Goal: Transaction & Acquisition: Book appointment/travel/reservation

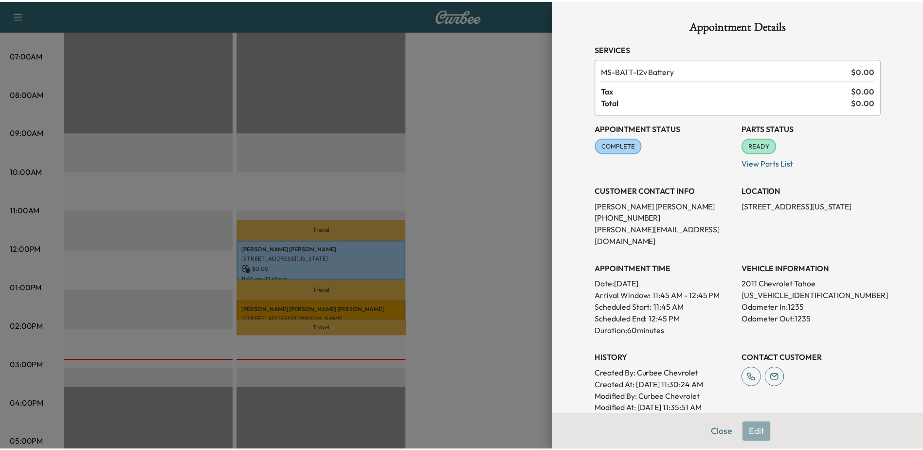
scroll to position [165, 0]
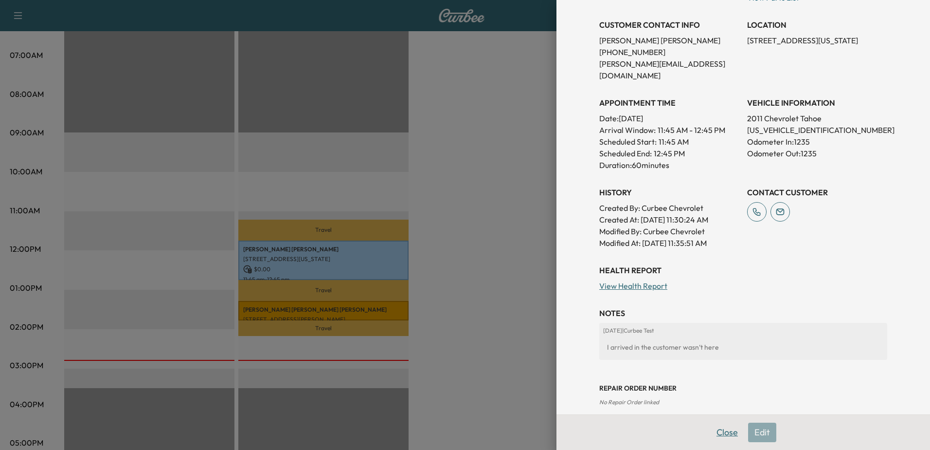
click at [715, 434] on button "Close" at bounding box center [727, 431] width 34 height 19
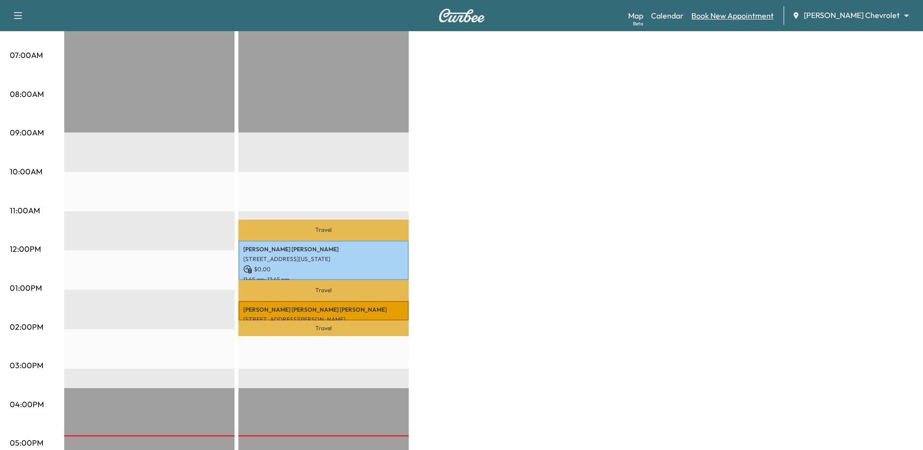
click at [733, 16] on link "Book New Appointment" at bounding box center [733, 16] width 82 height 12
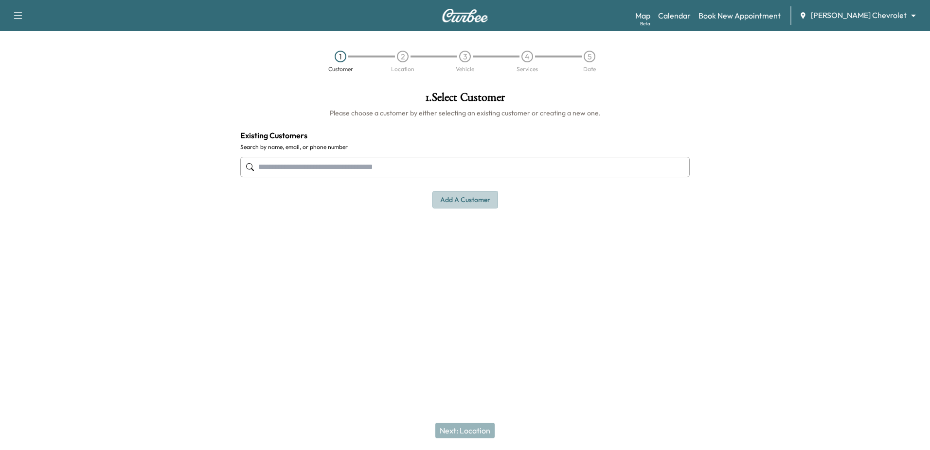
click at [482, 198] on button "Add a customer" at bounding box center [466, 200] width 66 height 18
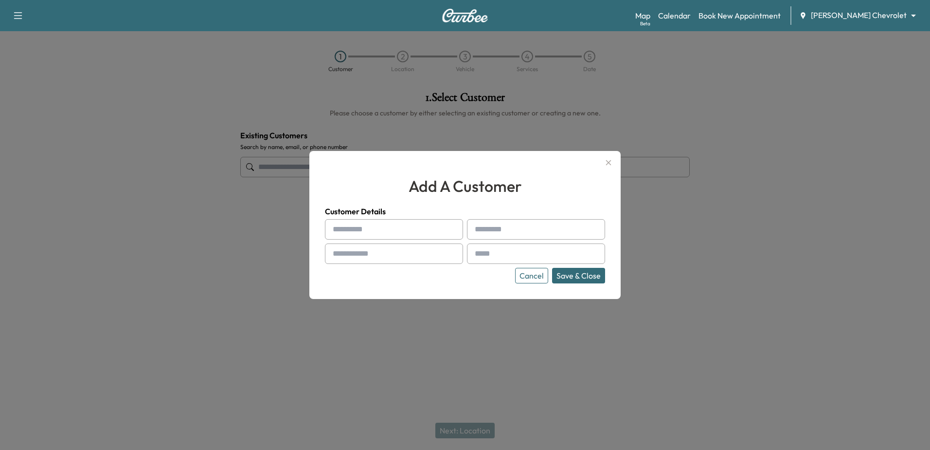
click at [613, 163] on icon "button" at bounding box center [609, 163] width 12 height 12
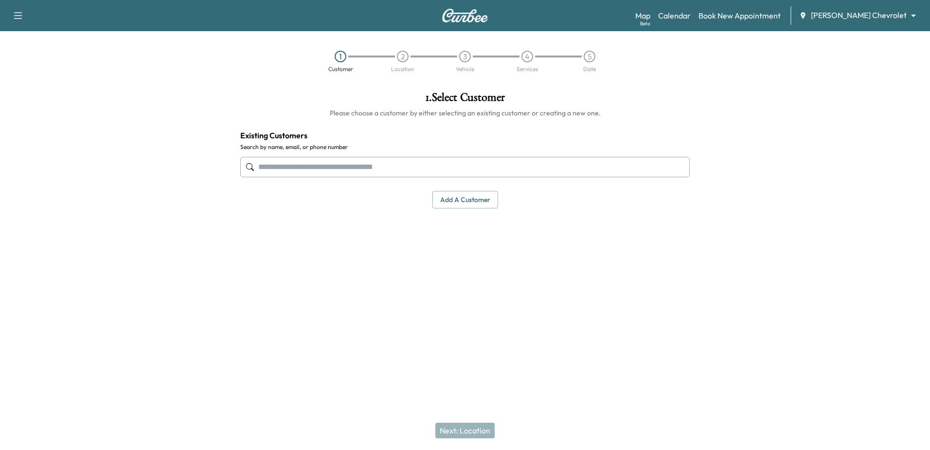
click at [283, 167] on input "text" at bounding box center [465, 167] width 450 height 20
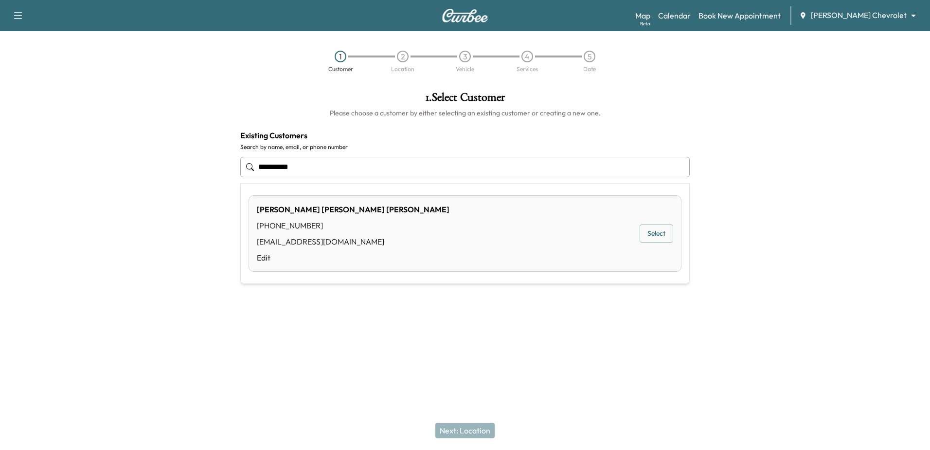
click at [545, 237] on div "[PERSON_NAME] [PHONE_NUMBER] [EMAIL_ADDRESS][DOMAIN_NAME] Edit Select" at bounding box center [465, 233] width 433 height 76
type input "**********"
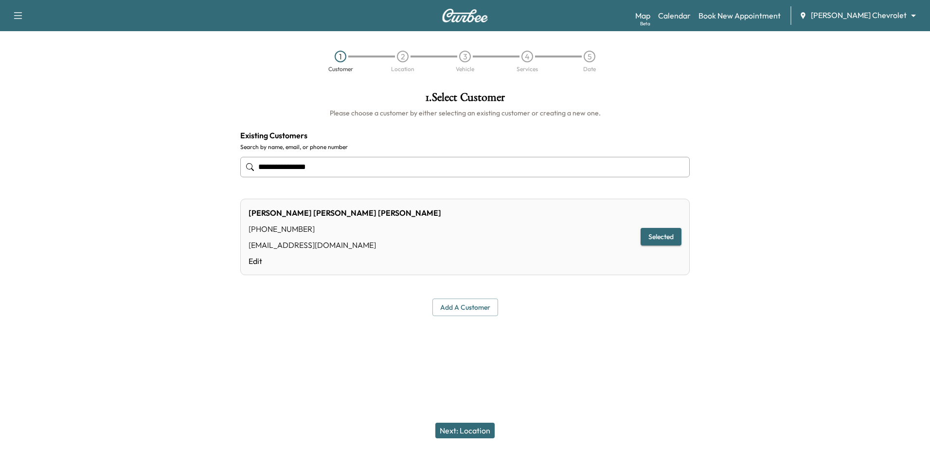
click at [464, 429] on button "Next: Location" at bounding box center [465, 430] width 59 height 16
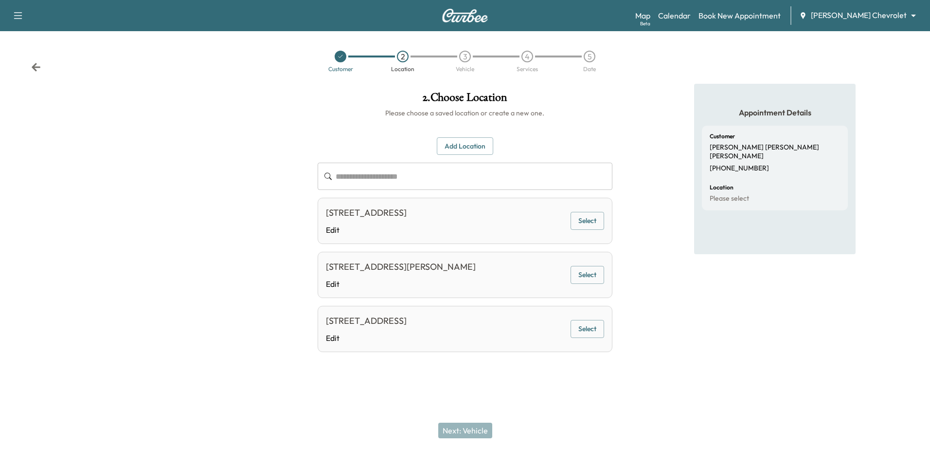
click at [529, 279] on div "[STREET_ADDRESS][PERSON_NAME] Edit Select" at bounding box center [465, 275] width 294 height 46
click at [576, 277] on button "Select" at bounding box center [588, 275] width 34 height 18
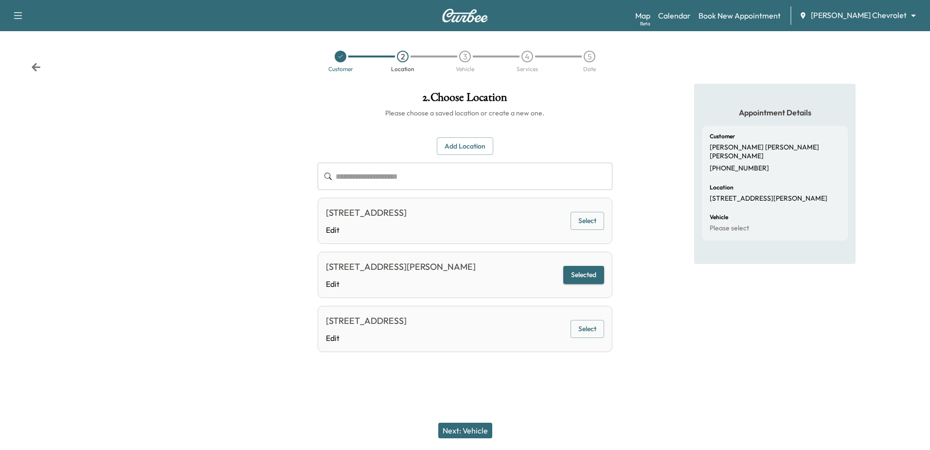
click at [467, 429] on button "Next: Vehicle" at bounding box center [465, 430] width 54 height 16
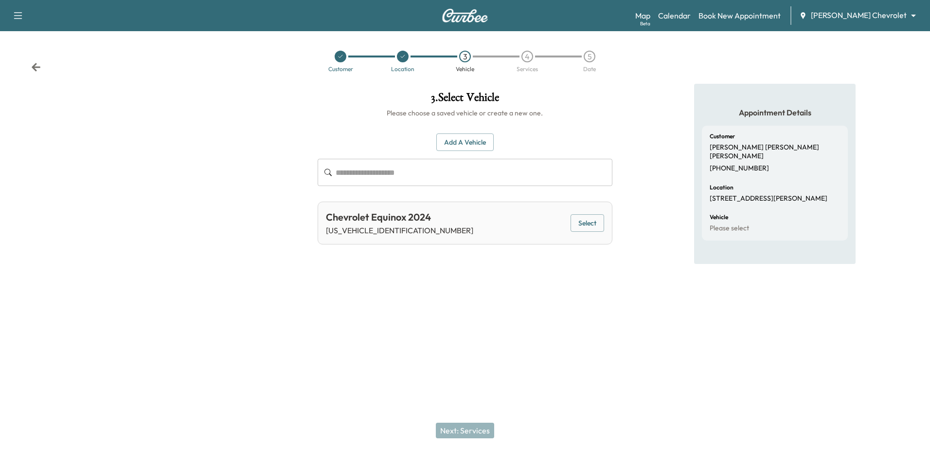
click at [592, 220] on button "Select" at bounding box center [588, 223] width 34 height 18
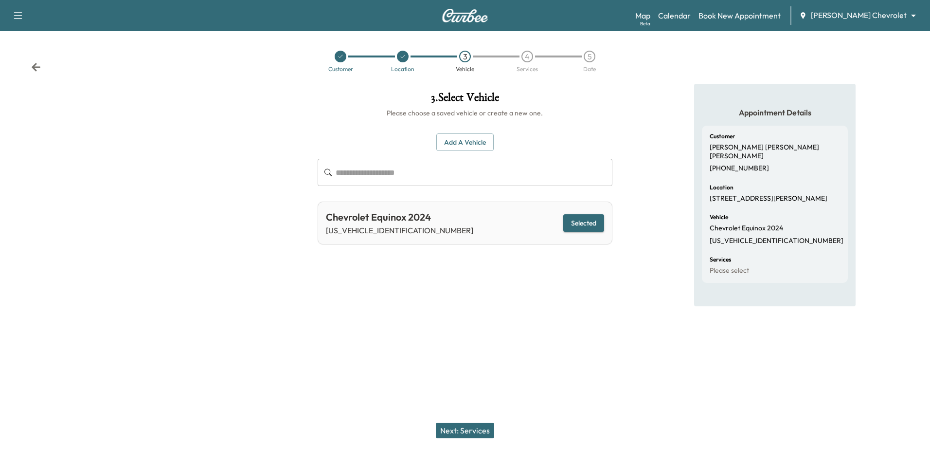
click at [462, 432] on button "Next: Services" at bounding box center [465, 430] width 58 height 16
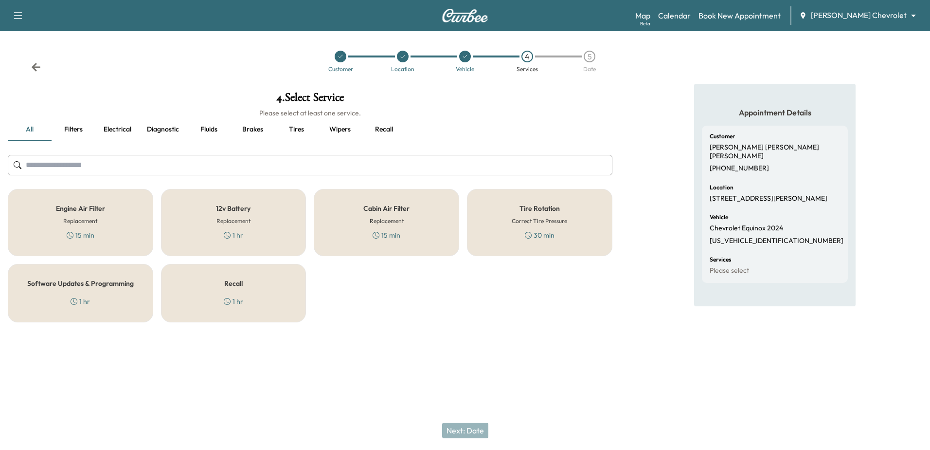
click at [187, 309] on div "Recall 1 hr" at bounding box center [234, 293] width 146 height 58
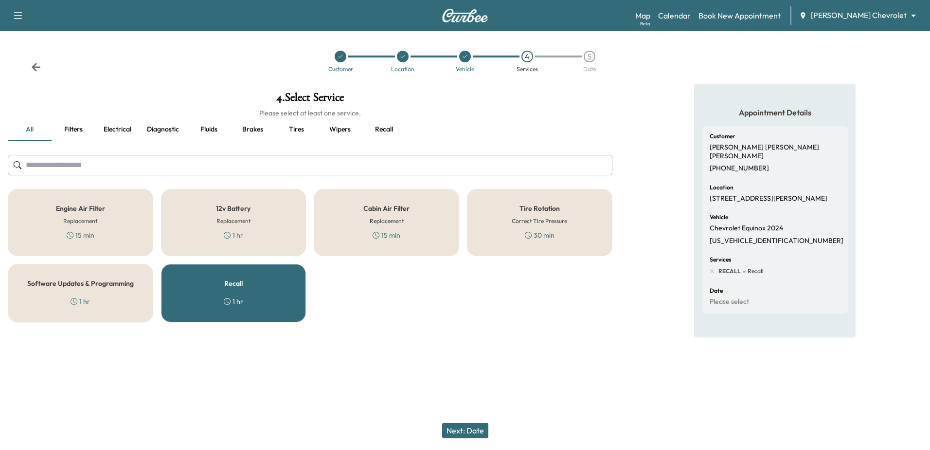
click at [404, 228] on div "Cabin Air Filter Replacement 15 min" at bounding box center [387, 222] width 146 height 67
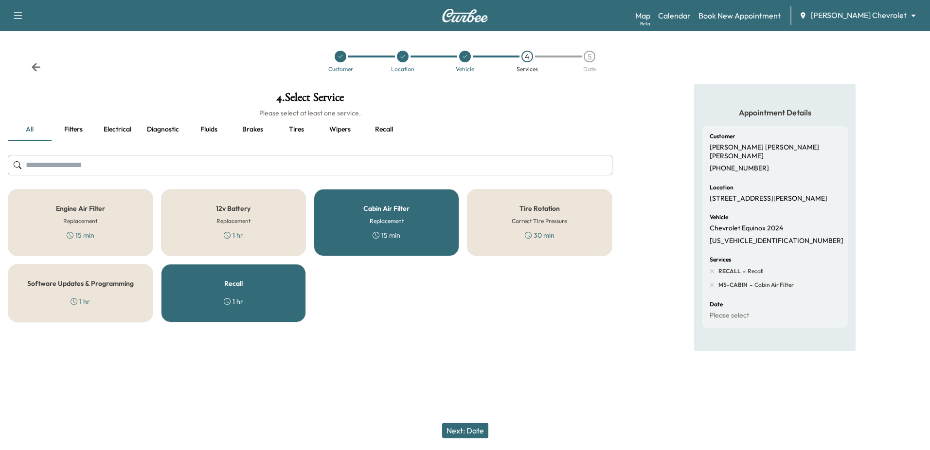
click at [462, 431] on button "Next: Date" at bounding box center [465, 430] width 46 height 16
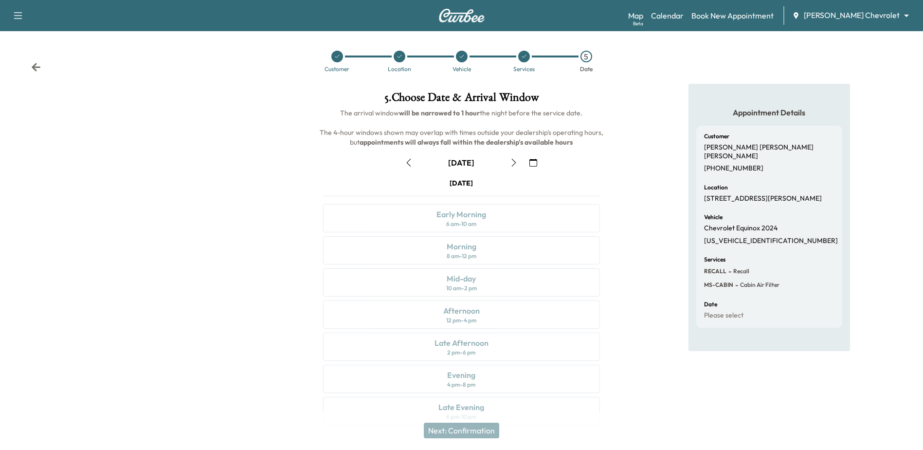
click at [513, 163] on icon "button" at bounding box center [514, 163] width 8 height 8
click at [505, 315] on div "Afternoon 12 pm - 4 pm" at bounding box center [461, 314] width 276 height 28
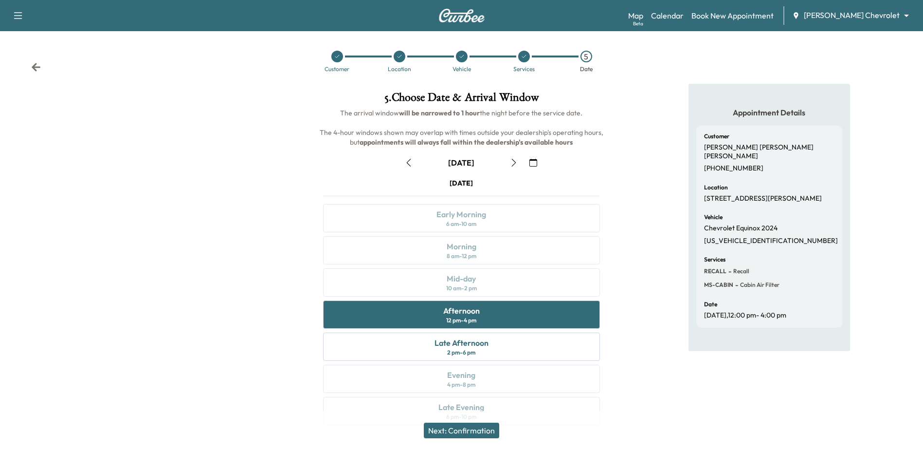
click at [460, 429] on button "Next: Confirmation" at bounding box center [461, 430] width 75 height 16
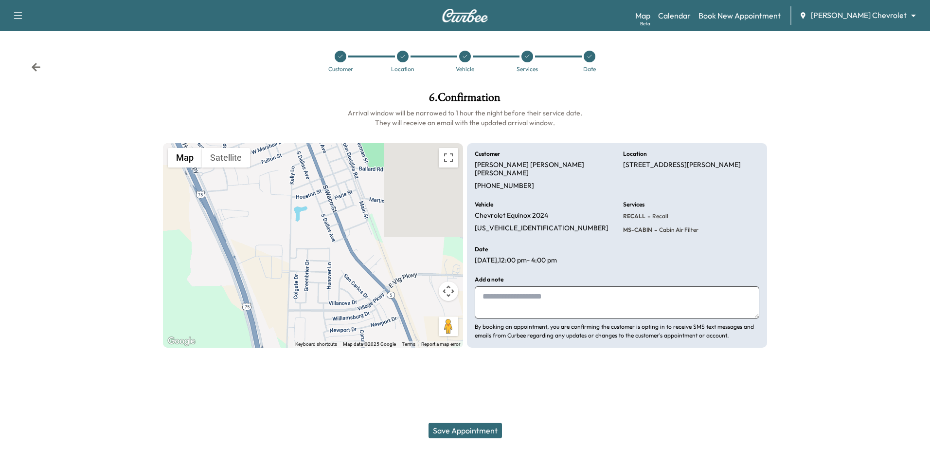
click at [339, 56] on icon at bounding box center [341, 56] width 4 height 3
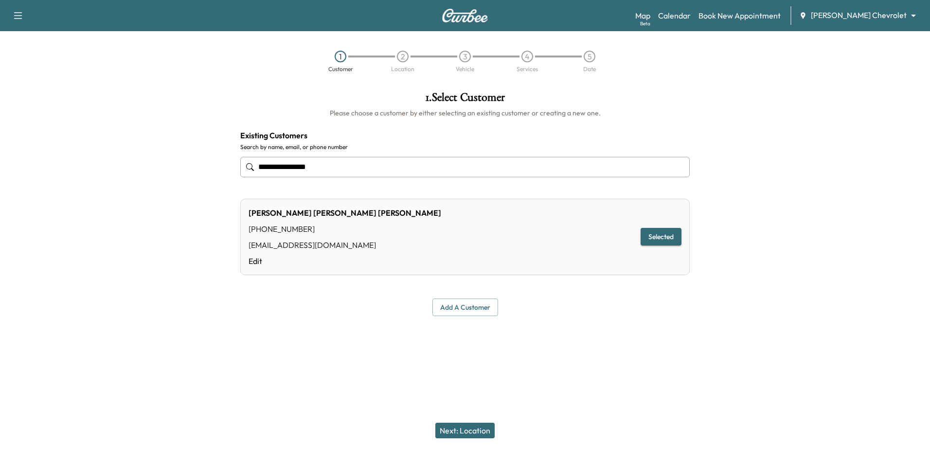
click at [663, 236] on button "Selected" at bounding box center [661, 237] width 41 height 18
click at [462, 429] on button "Next: Location" at bounding box center [465, 430] width 59 height 16
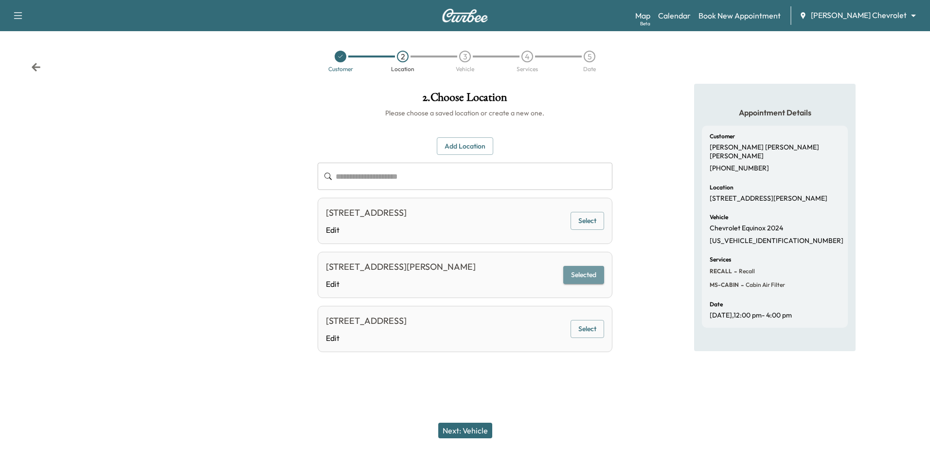
click at [581, 276] on button "Selected" at bounding box center [584, 275] width 41 height 18
click at [465, 428] on button "Next: Vehicle" at bounding box center [465, 430] width 54 height 16
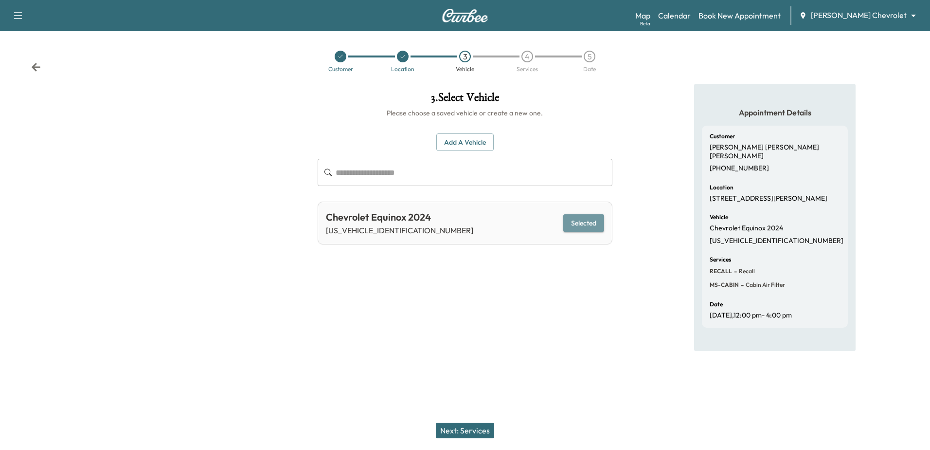
click at [586, 224] on button "Selected" at bounding box center [584, 223] width 41 height 18
click at [461, 428] on button "Next: Services" at bounding box center [465, 430] width 58 height 16
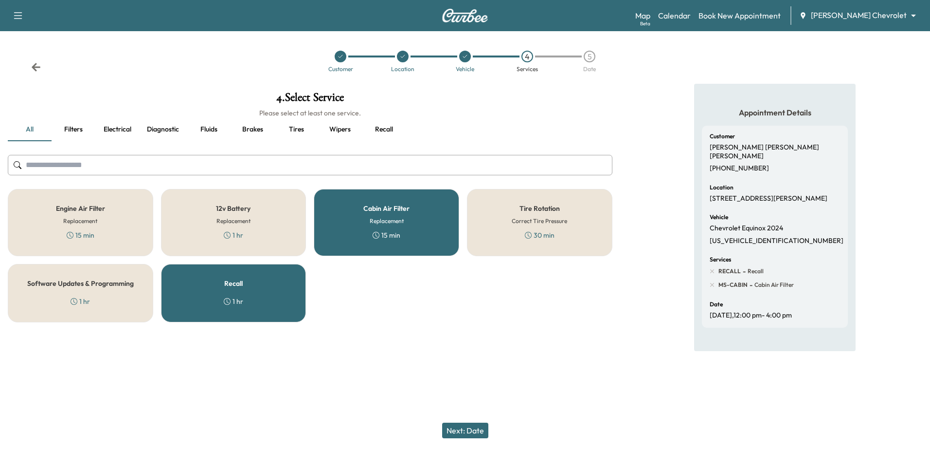
click at [85, 309] on div "Software Updates & Programming 1 hr" at bounding box center [81, 293] width 146 height 58
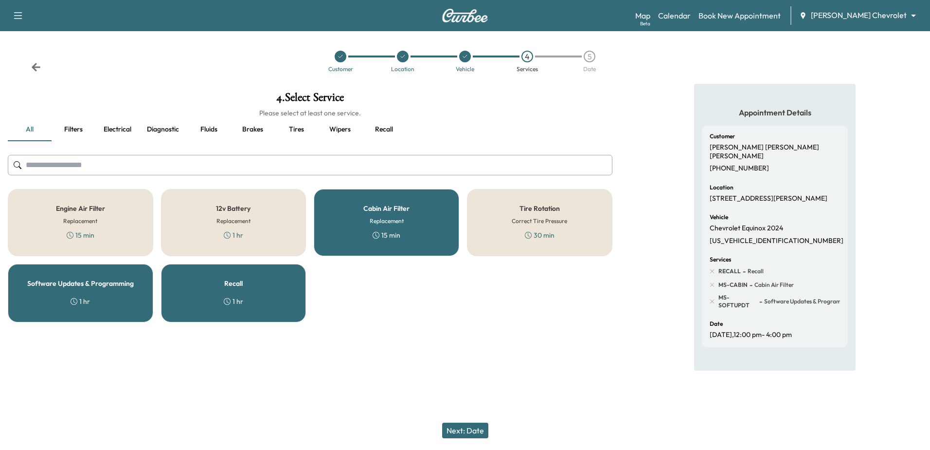
click at [235, 275] on div "Recall 1 hr" at bounding box center [234, 293] width 146 height 58
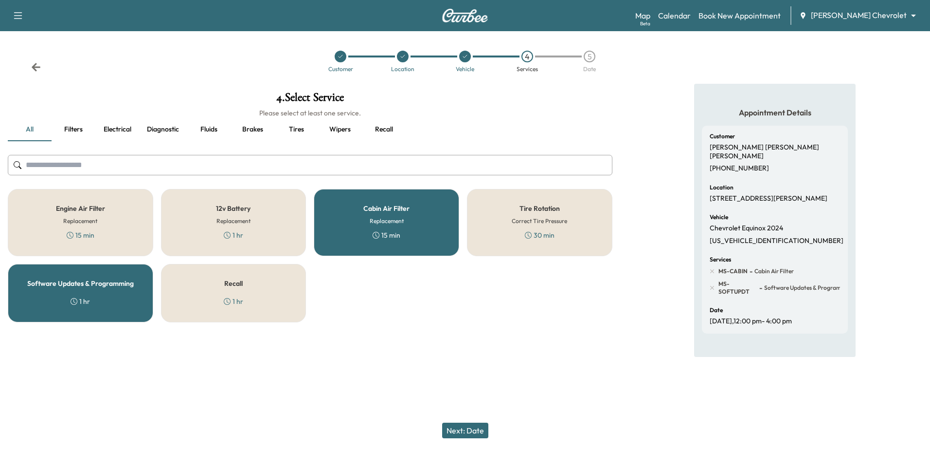
click at [468, 430] on button "Next: Date" at bounding box center [465, 430] width 46 height 16
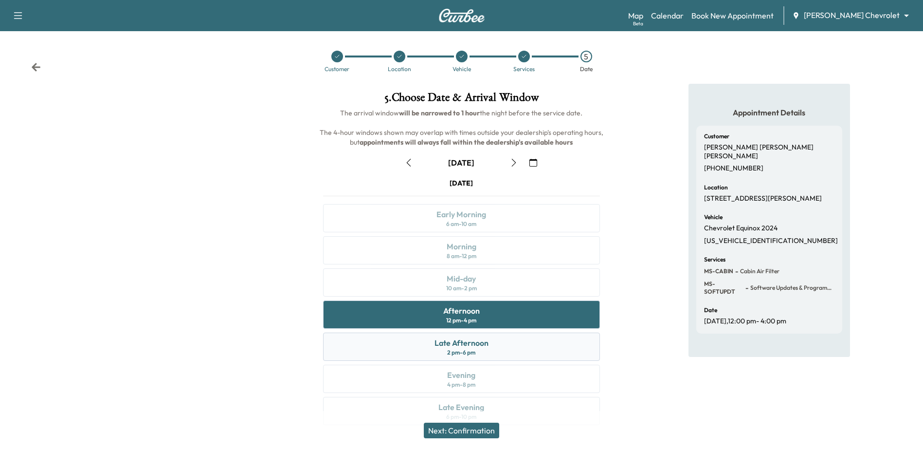
click at [492, 346] on div "Late Afternoon 2 pm - 6 pm" at bounding box center [461, 346] width 276 height 28
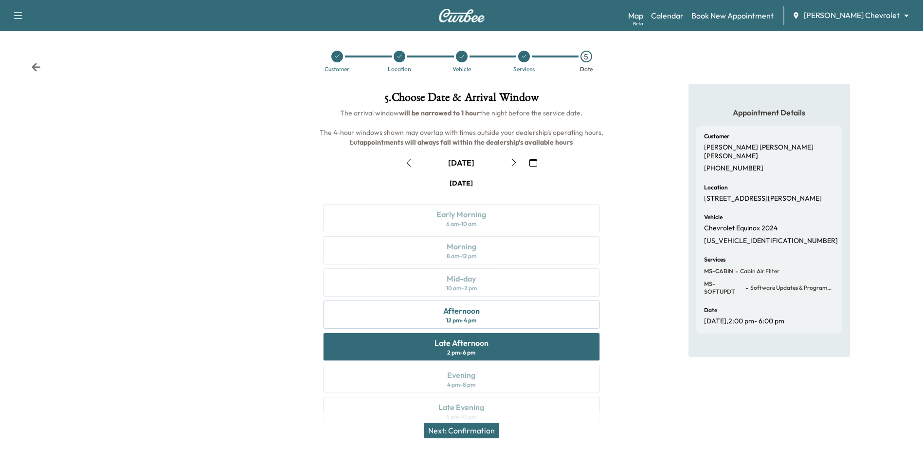
click at [467, 428] on button "Next: Confirmation" at bounding box center [461, 430] width 75 height 16
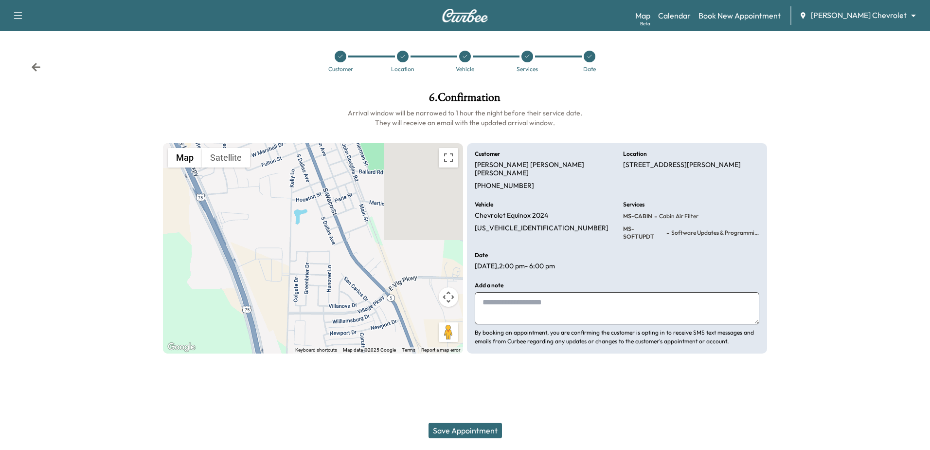
click at [342, 53] on div at bounding box center [341, 57] width 12 height 12
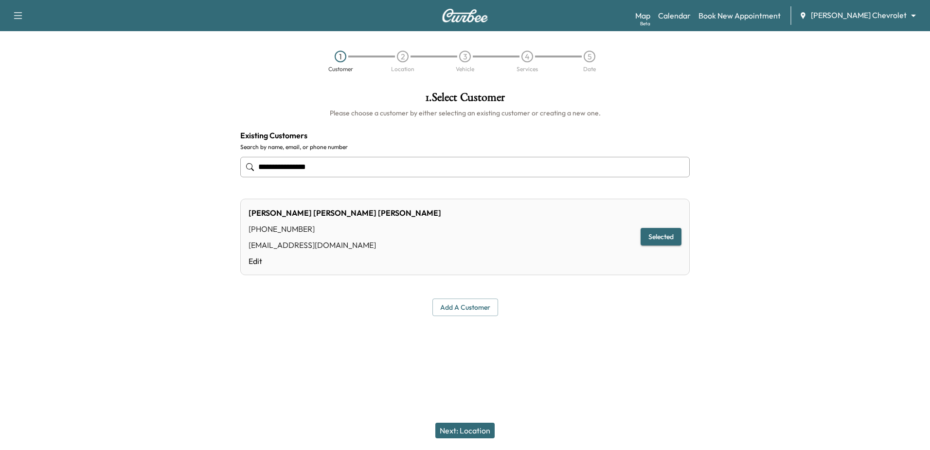
click at [674, 231] on button "Selected" at bounding box center [661, 237] width 41 height 18
click at [459, 430] on button "Next: Location" at bounding box center [465, 430] width 59 height 16
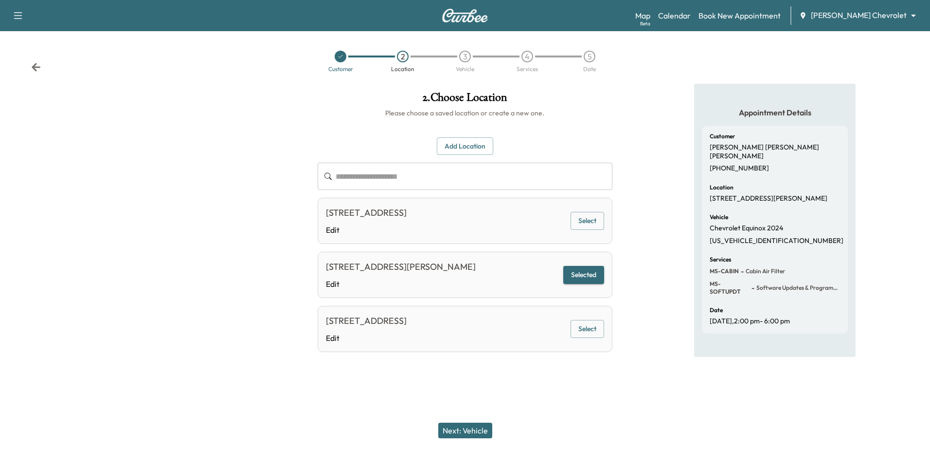
click at [588, 217] on button "Select" at bounding box center [588, 221] width 34 height 18
click at [468, 430] on button "Next: Vehicle" at bounding box center [465, 430] width 54 height 16
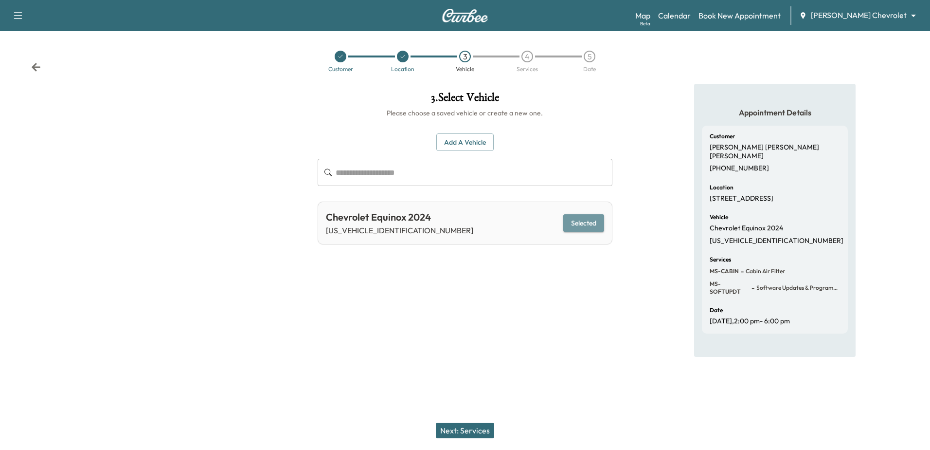
click at [598, 219] on button "Selected" at bounding box center [584, 223] width 41 height 18
click at [457, 428] on button "Next: Services" at bounding box center [465, 430] width 58 height 16
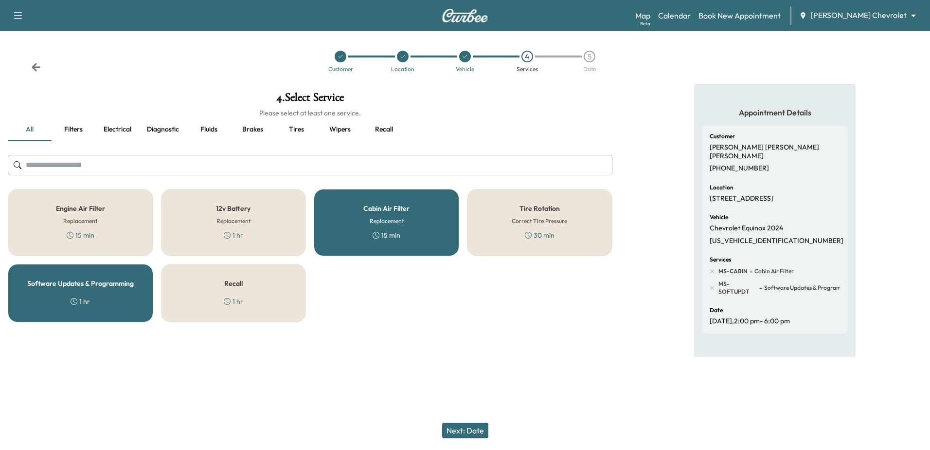
click at [62, 239] on div "Engine Air Filter Replacement 15 min" at bounding box center [81, 222] width 146 height 67
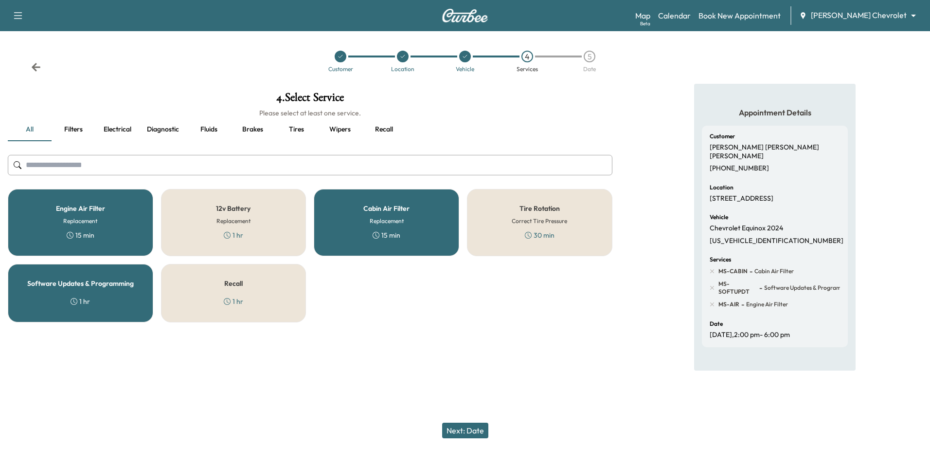
click at [467, 430] on button "Next: Date" at bounding box center [465, 430] width 46 height 16
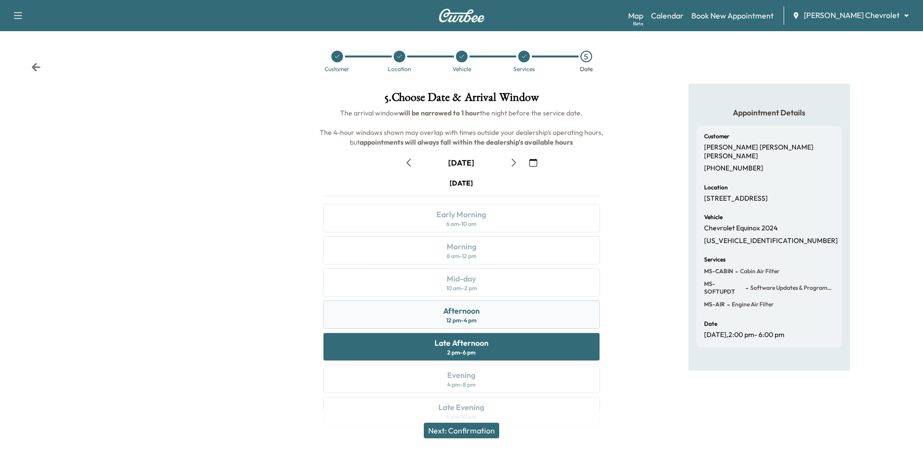
click at [509, 315] on div "Afternoon 12 pm - 4 pm" at bounding box center [461, 314] width 276 height 28
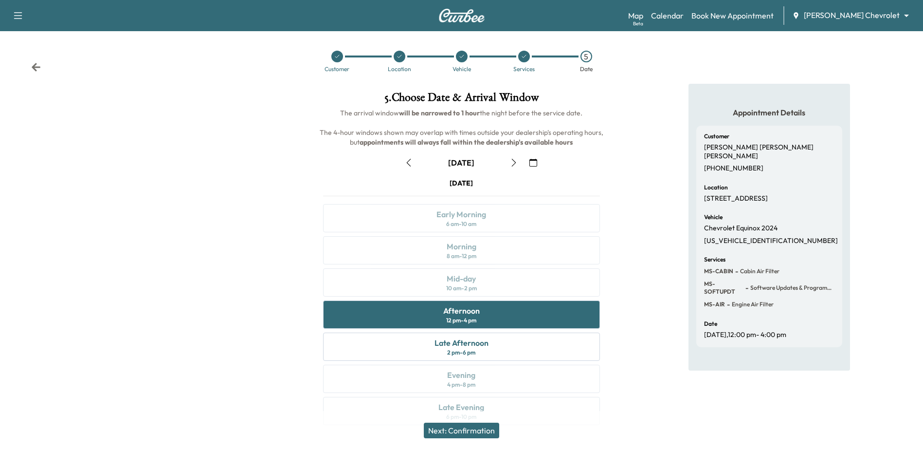
click at [477, 429] on button "Next: Confirmation" at bounding box center [461, 430] width 75 height 16
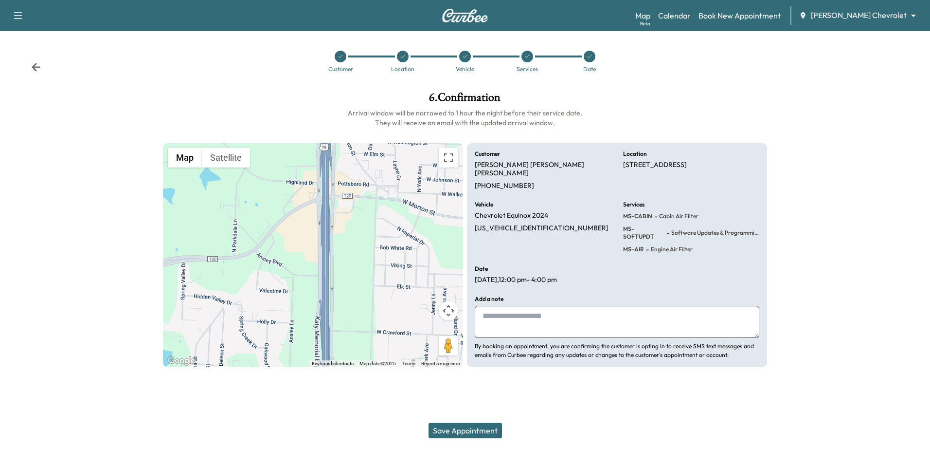
click at [334, 55] on div at bounding box center [341, 57] width 62 height 12
click at [340, 55] on icon at bounding box center [341, 57] width 6 height 6
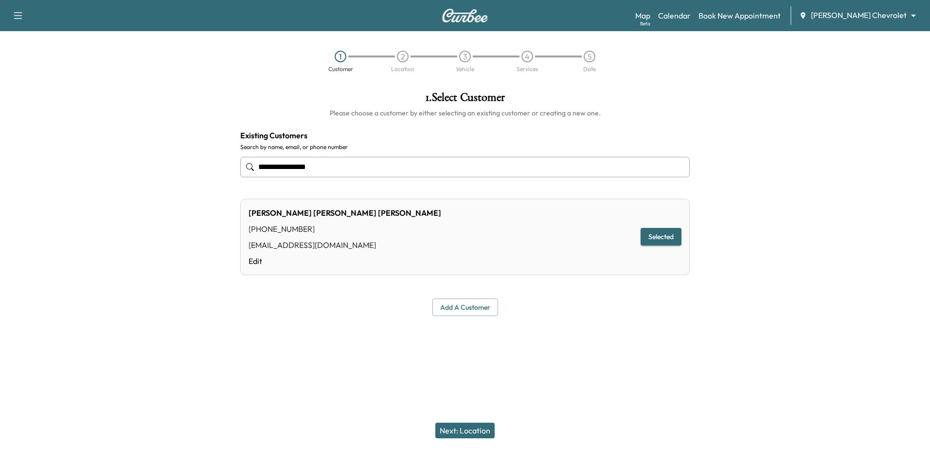
click at [669, 237] on button "Selected" at bounding box center [661, 237] width 41 height 18
click at [486, 429] on button "Next: Location" at bounding box center [465, 430] width 59 height 16
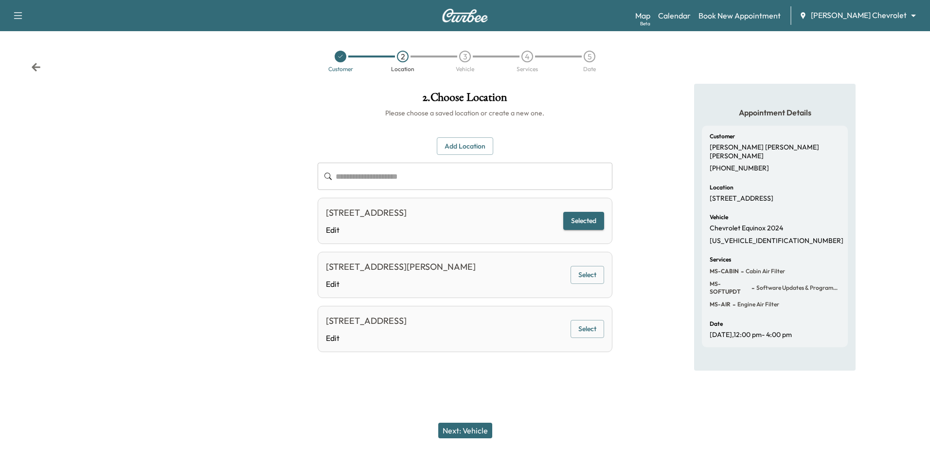
click at [591, 328] on button "Select" at bounding box center [588, 329] width 34 height 18
click at [459, 428] on button "Next: Vehicle" at bounding box center [465, 430] width 54 height 16
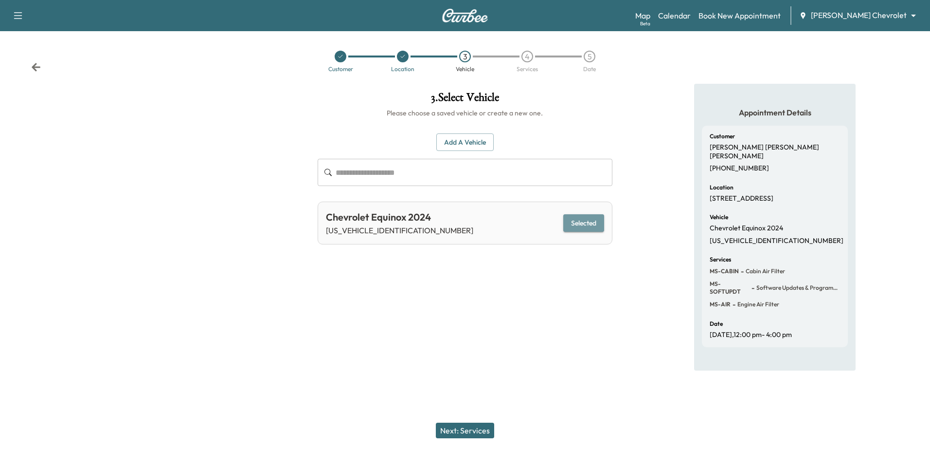
click at [589, 226] on button "Selected" at bounding box center [584, 223] width 41 height 18
click at [451, 434] on button "Next: Services" at bounding box center [465, 430] width 58 height 16
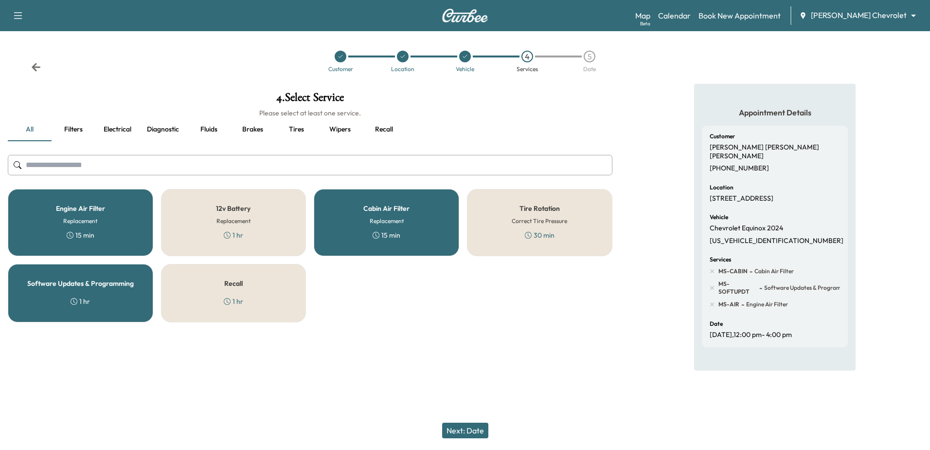
click at [222, 221] on h6 "Replacement" at bounding box center [234, 221] width 34 height 9
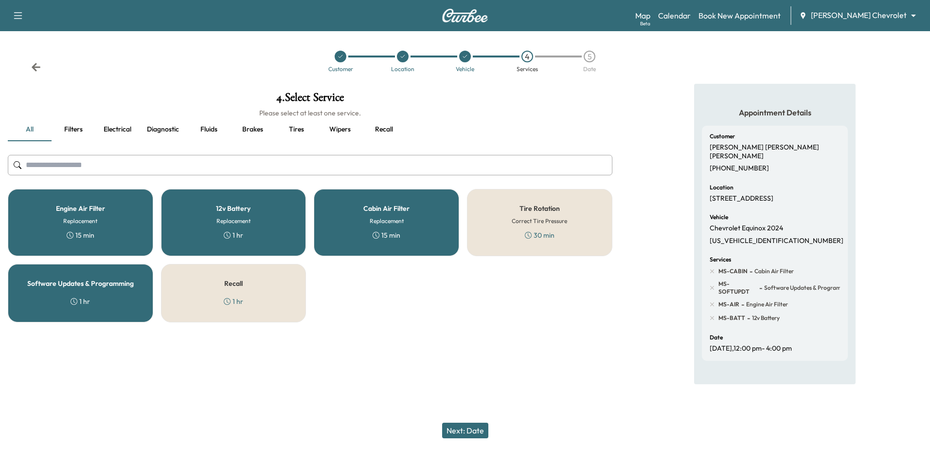
click at [71, 285] on h5 "Software Updates & Programming" at bounding box center [80, 283] width 107 height 7
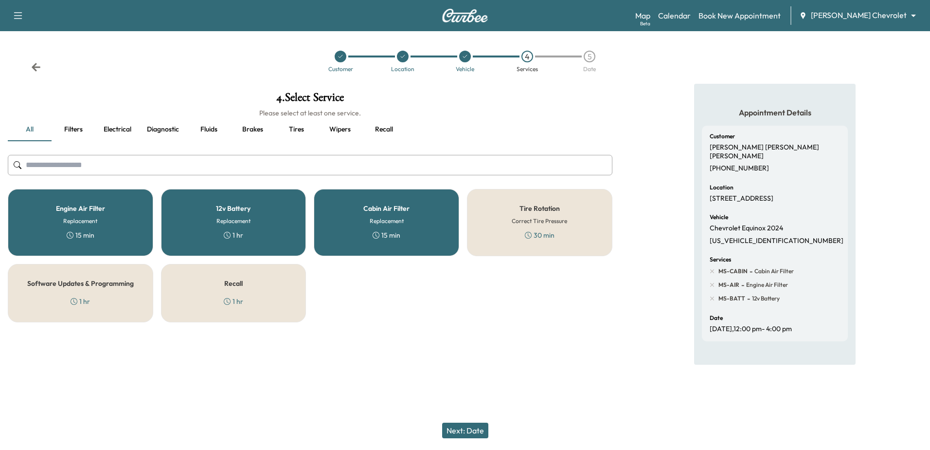
click at [465, 428] on button "Next: Date" at bounding box center [465, 430] width 46 height 16
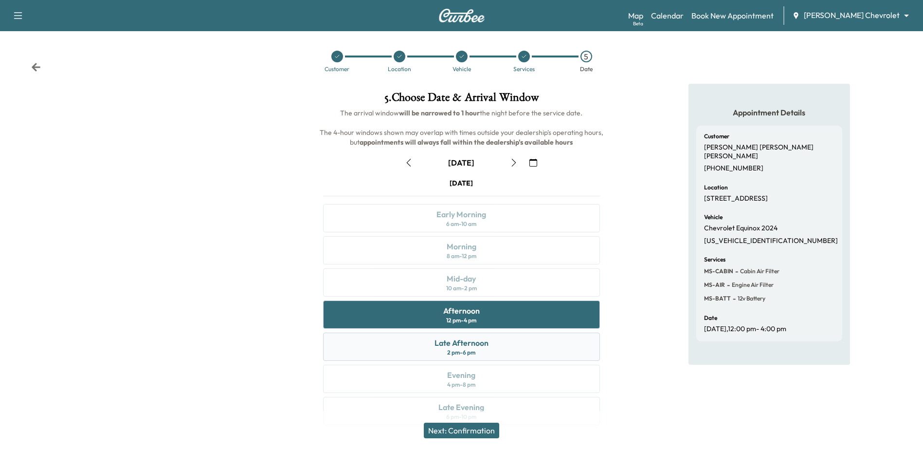
click at [514, 341] on div "Late Afternoon 2 pm - 6 pm" at bounding box center [461, 346] width 276 height 28
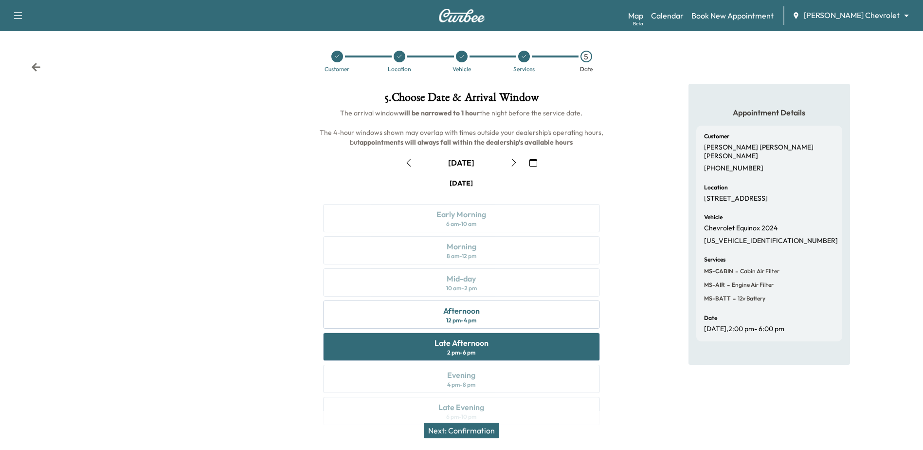
click at [466, 431] on button "Next: Confirmation" at bounding box center [461, 430] width 75 height 16
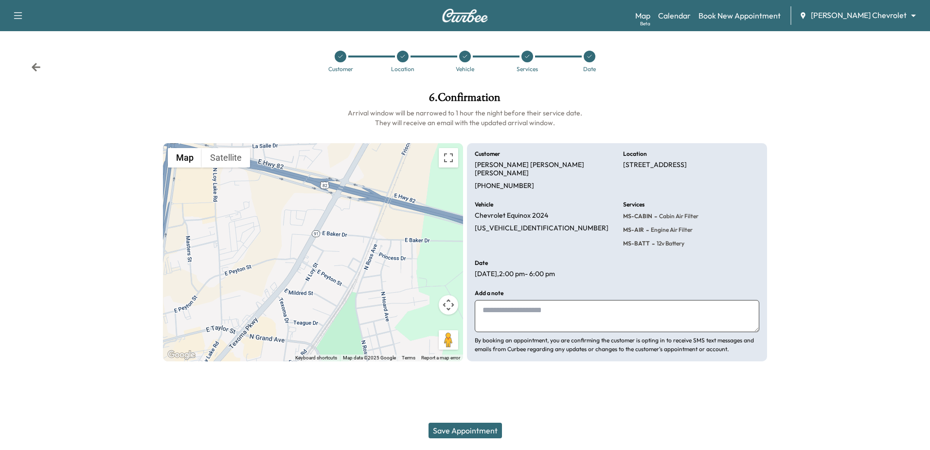
click at [342, 53] on div at bounding box center [341, 57] width 12 height 12
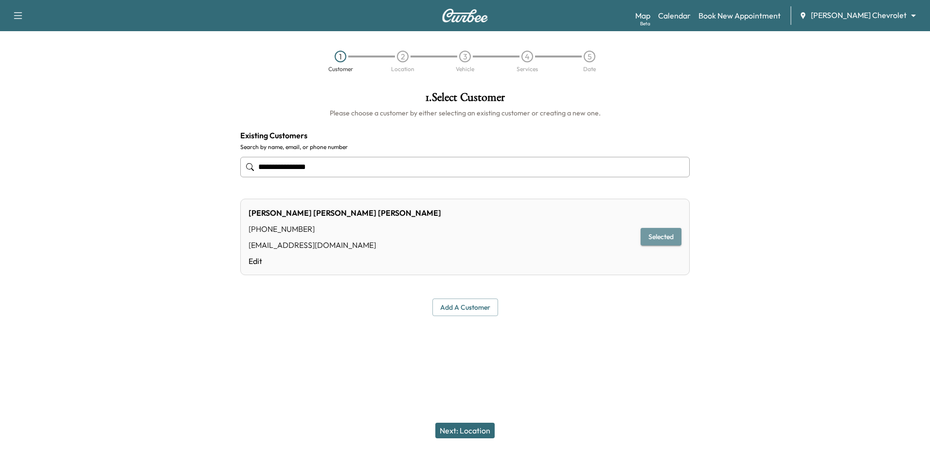
click at [673, 236] on button "Selected" at bounding box center [661, 237] width 41 height 18
click at [464, 426] on button "Next: Location" at bounding box center [465, 430] width 59 height 16
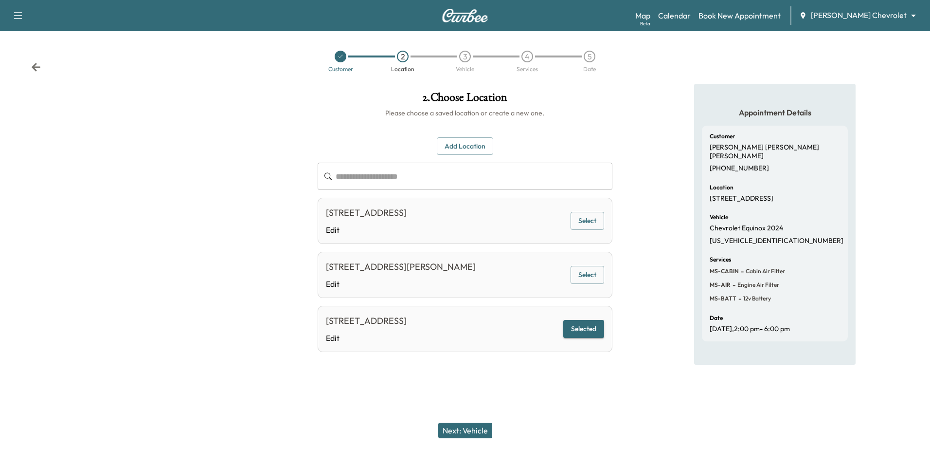
click at [586, 271] on button "Select" at bounding box center [588, 275] width 34 height 18
click at [475, 427] on button "Next: Vehicle" at bounding box center [465, 430] width 54 height 16
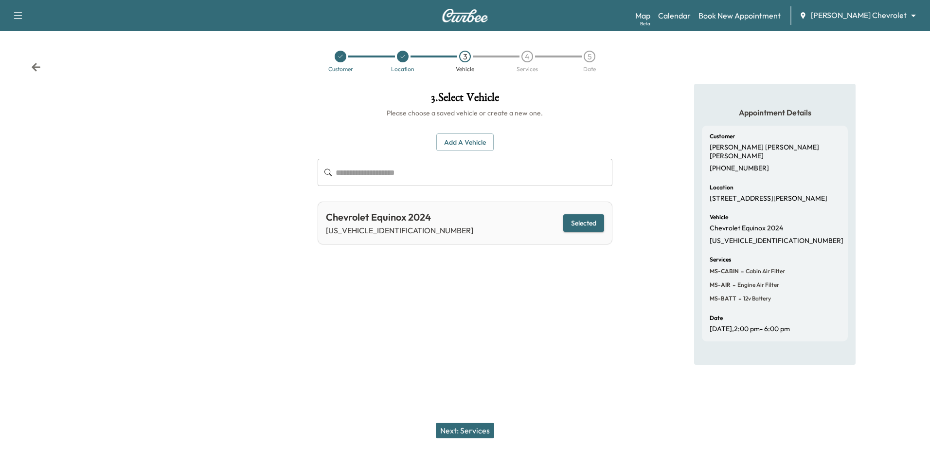
click at [586, 219] on button "Selected" at bounding box center [584, 223] width 41 height 18
click at [464, 427] on button "Next: Services" at bounding box center [465, 430] width 58 height 16
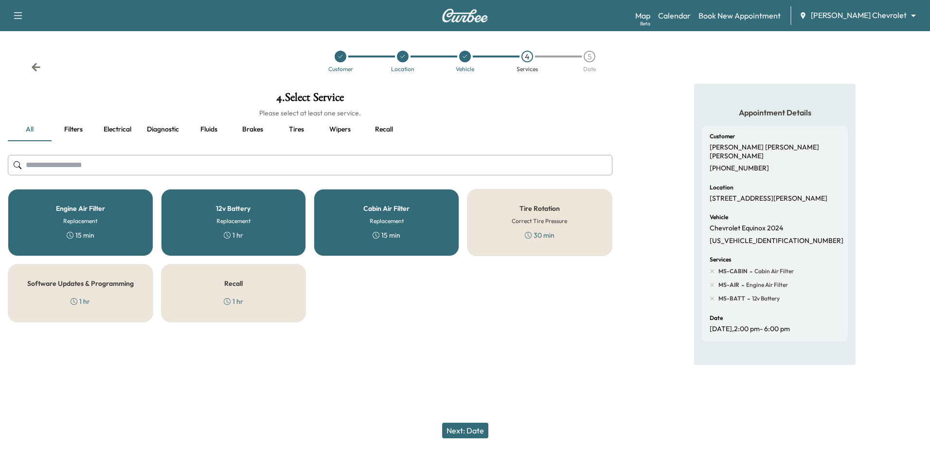
click at [267, 216] on div "12v Battery Replacement 1 hr" at bounding box center [234, 222] width 146 height 67
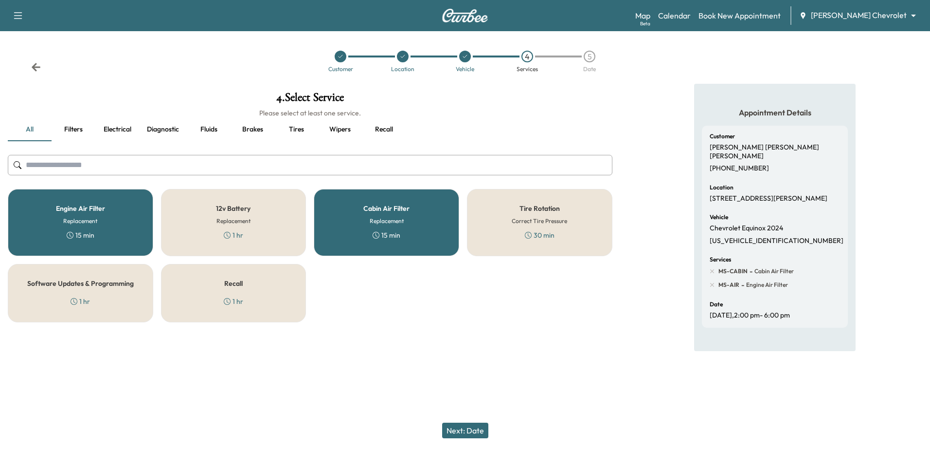
click at [479, 426] on button "Next: Date" at bounding box center [465, 430] width 46 height 16
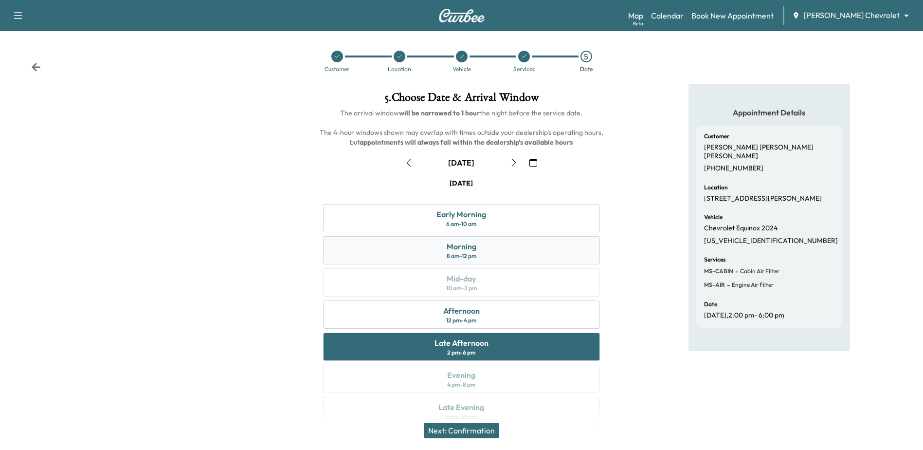
click at [525, 243] on div "Morning 8 am - 12 pm" at bounding box center [461, 250] width 276 height 28
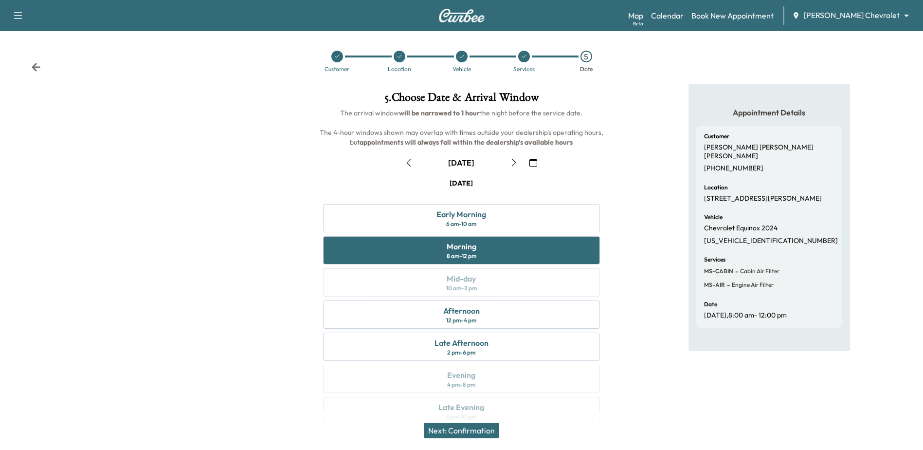
click at [471, 427] on button "Next: Confirmation" at bounding box center [461, 430] width 75 height 16
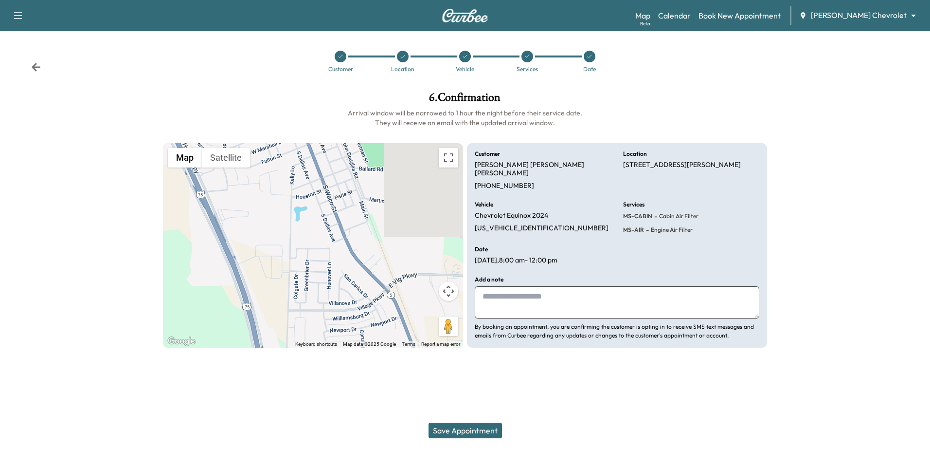
click at [342, 52] on div at bounding box center [341, 57] width 12 height 12
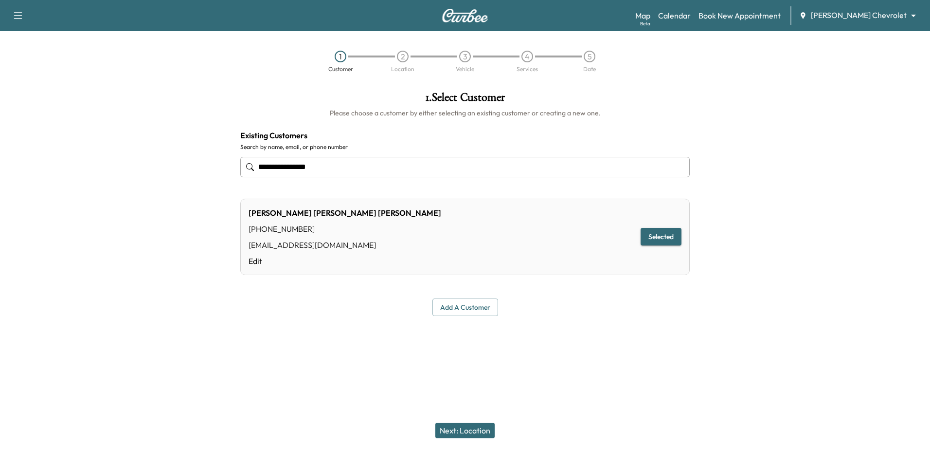
click at [668, 235] on button "Selected" at bounding box center [661, 237] width 41 height 18
click at [455, 427] on button "Next: Location" at bounding box center [465, 430] width 59 height 16
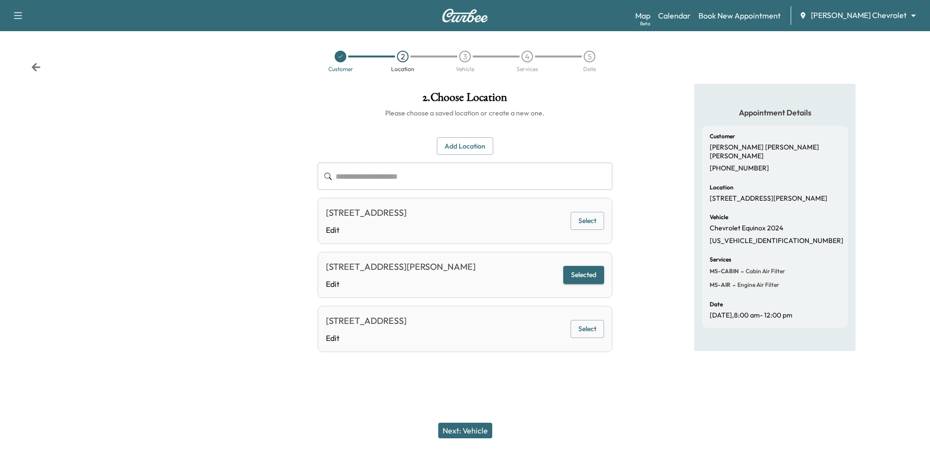
click at [594, 222] on button "Select" at bounding box center [588, 221] width 34 height 18
click at [473, 426] on button "Next: Vehicle" at bounding box center [465, 430] width 54 height 16
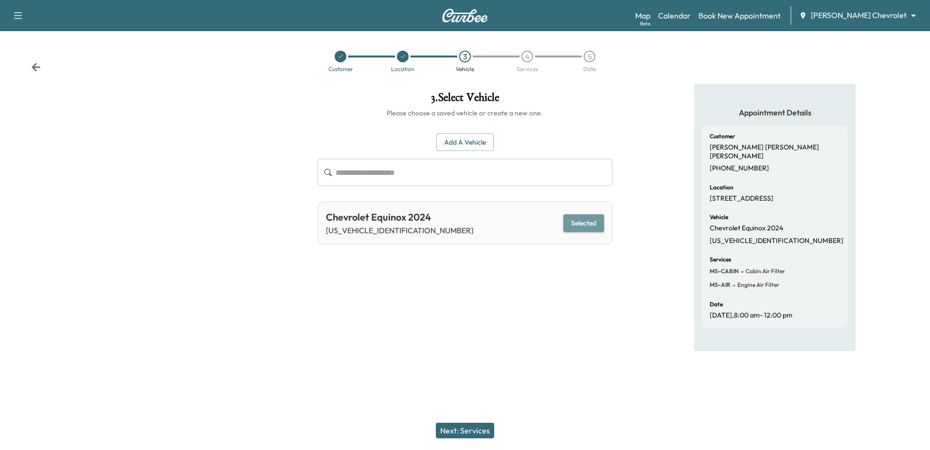
click at [600, 221] on button "Selected" at bounding box center [584, 223] width 41 height 18
click at [468, 426] on button "Next: Services" at bounding box center [465, 430] width 58 height 16
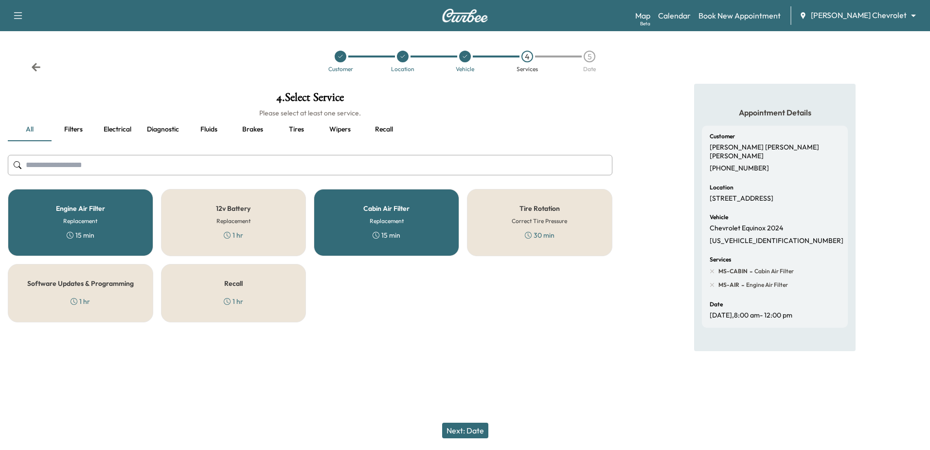
click at [235, 300] on div "1 hr" at bounding box center [233, 301] width 19 height 10
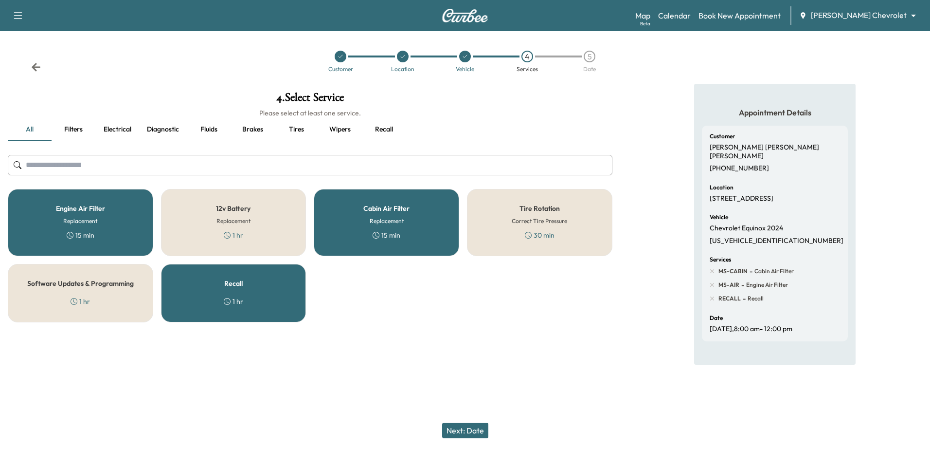
click at [382, 208] on h5 "Cabin Air Filter" at bounding box center [387, 208] width 46 height 7
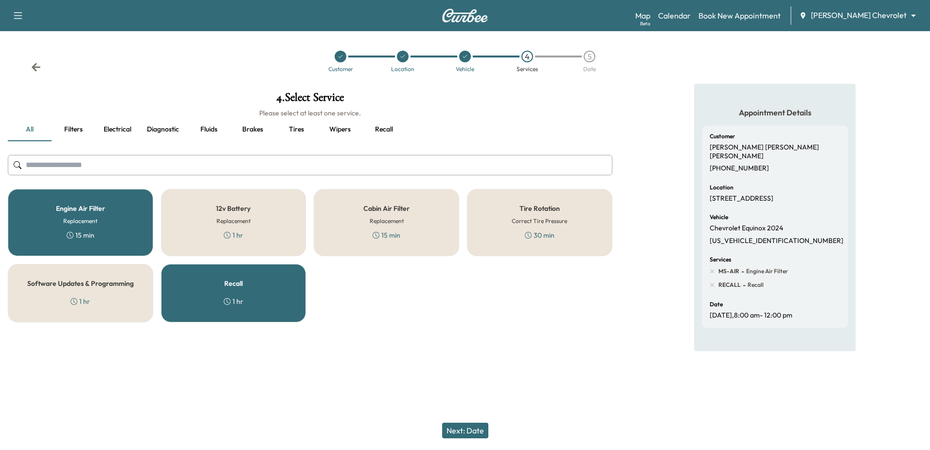
click at [122, 297] on div "Software Updates & Programming 1 hr" at bounding box center [81, 293] width 146 height 58
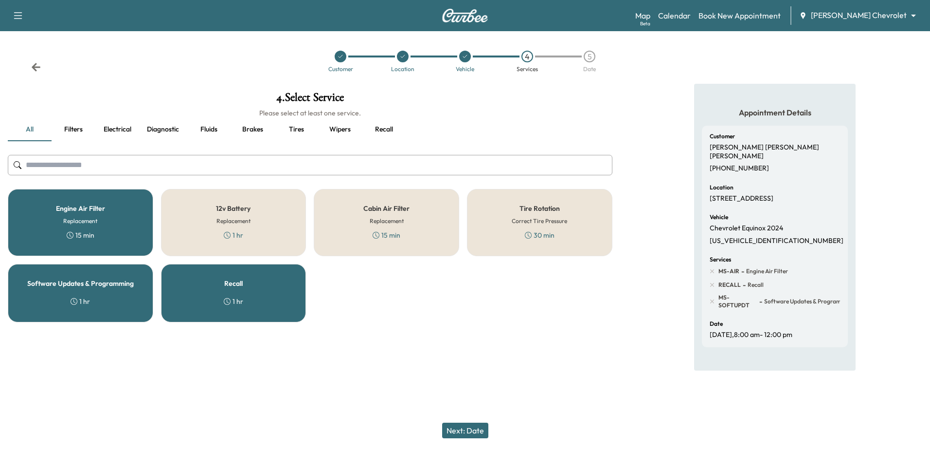
click at [460, 429] on button "Next: Date" at bounding box center [465, 430] width 46 height 16
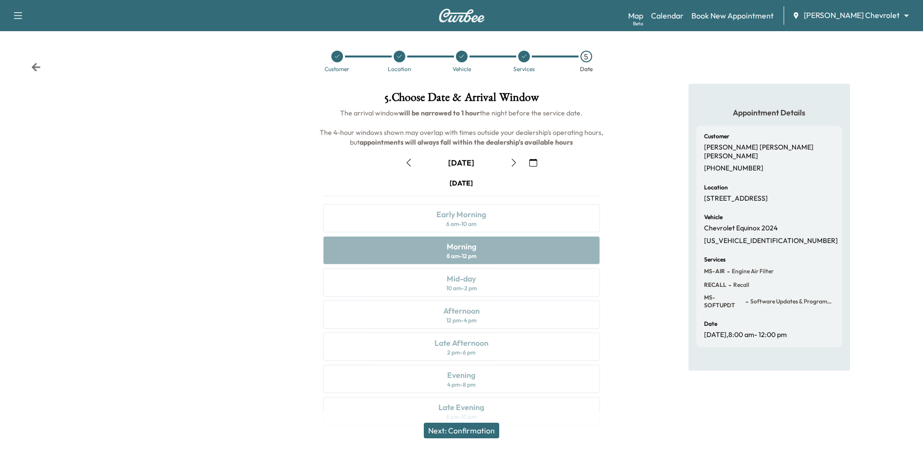
click at [477, 425] on button "Next: Confirmation" at bounding box center [461, 430] width 75 height 16
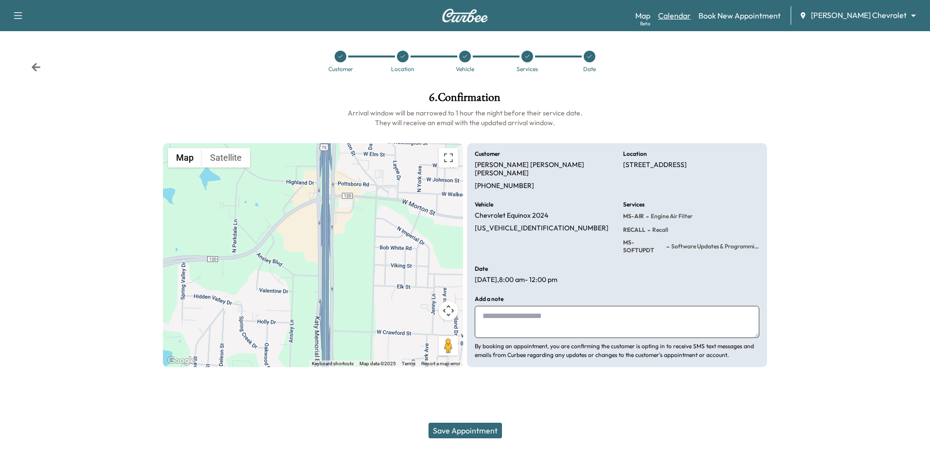
click at [691, 16] on link "Calendar" at bounding box center [674, 16] width 33 height 12
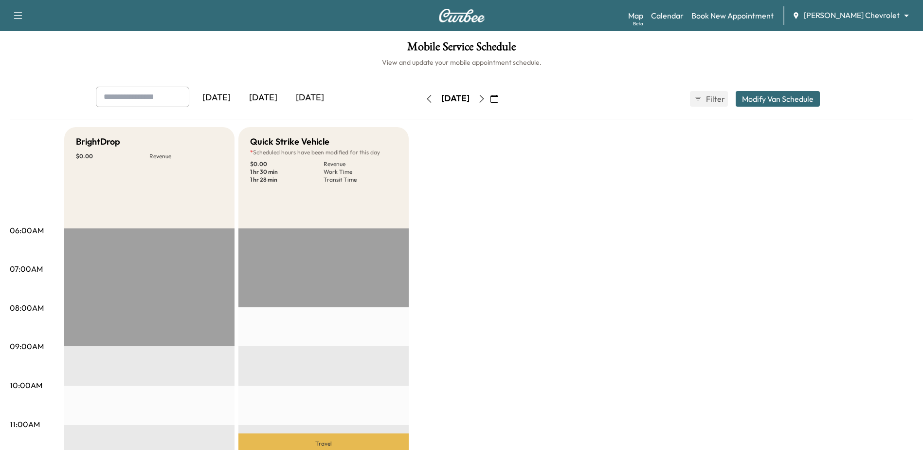
click at [297, 94] on div "[DATE]" at bounding box center [310, 98] width 47 height 22
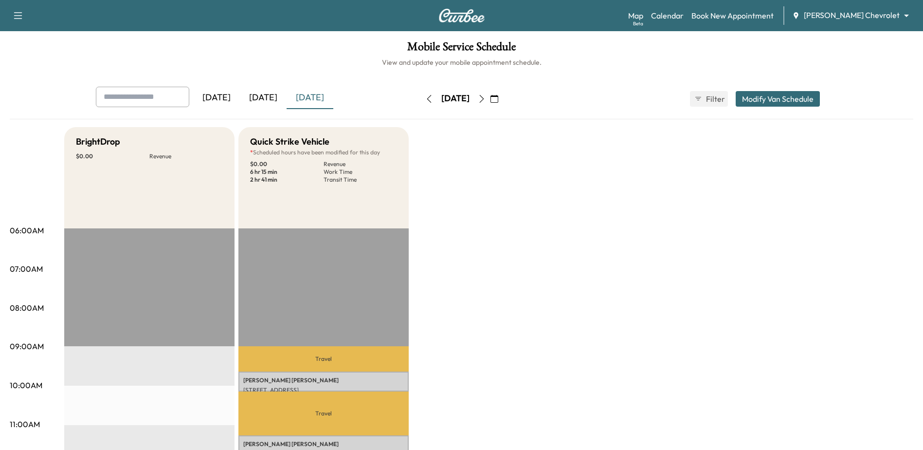
click at [486, 96] on icon "button" at bounding box center [482, 99] width 8 height 8
